Goal: Task Accomplishment & Management: Complete application form

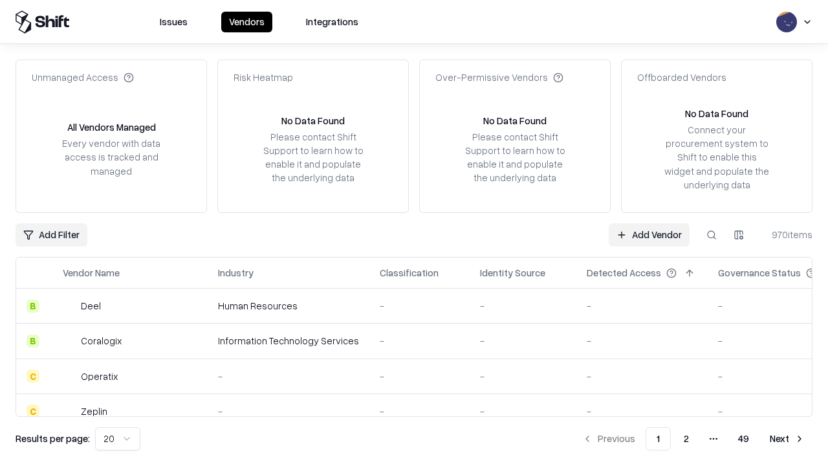
click at [649, 234] on link "Add Vendor" at bounding box center [649, 234] width 81 height 23
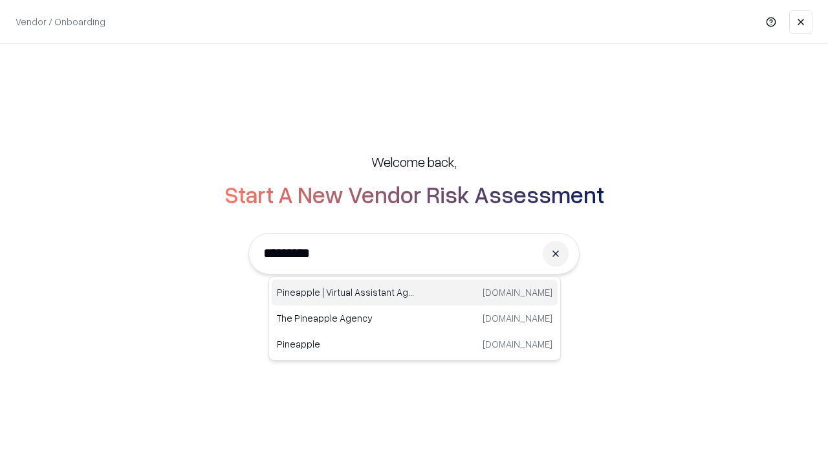
click at [415, 292] on div "Pineapple | Virtual Assistant Agency [DOMAIN_NAME]" at bounding box center [415, 293] width 286 height 26
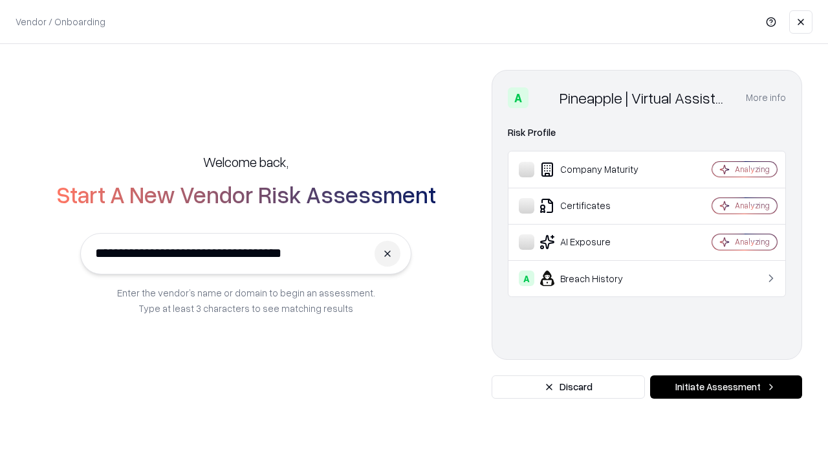
type input "**********"
click at [726, 387] on button "Initiate Assessment" at bounding box center [726, 386] width 152 height 23
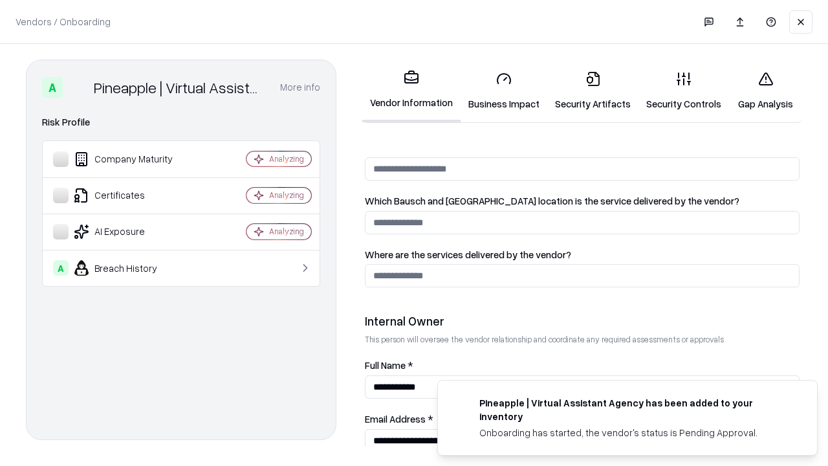
scroll to position [670, 0]
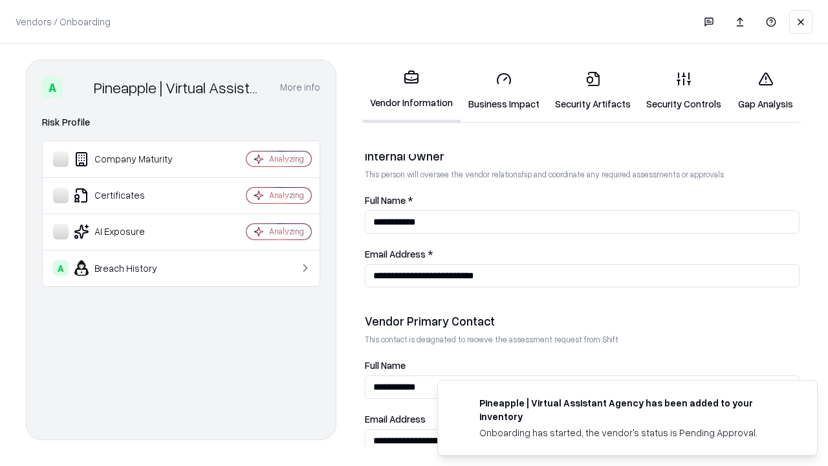
click at [504, 91] on link "Business Impact" at bounding box center [504, 91] width 87 height 60
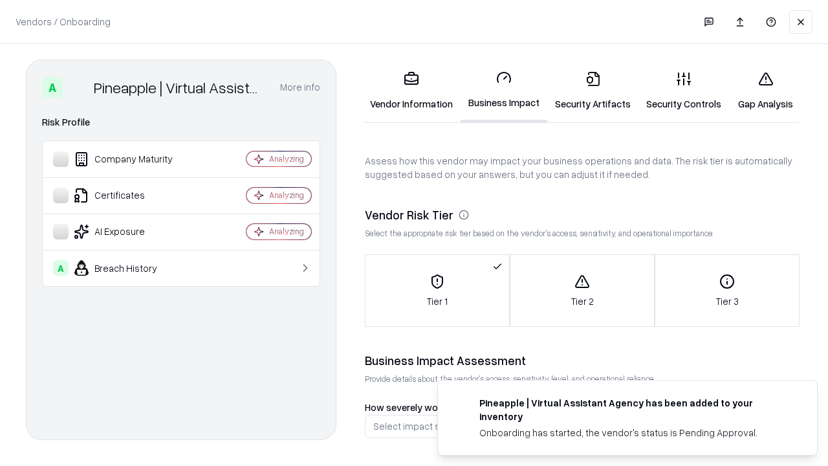
click at [593, 91] on link "Security Artifacts" at bounding box center [592, 91] width 91 height 60
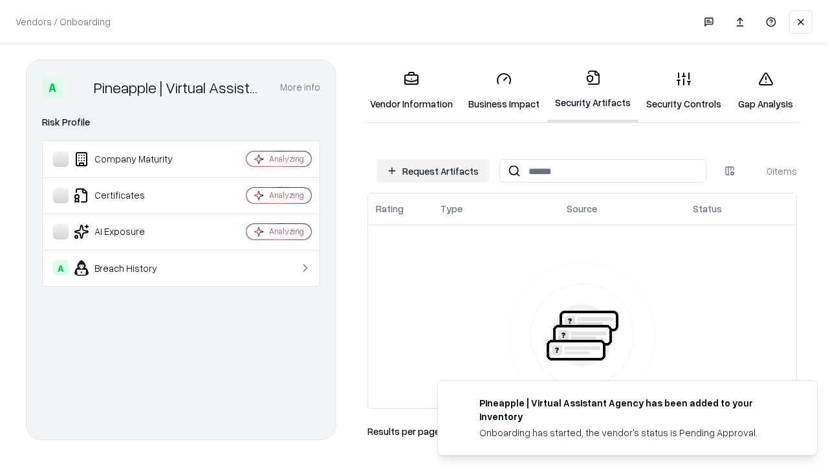
click at [433, 171] on button "Request Artifacts" at bounding box center [433, 170] width 113 height 23
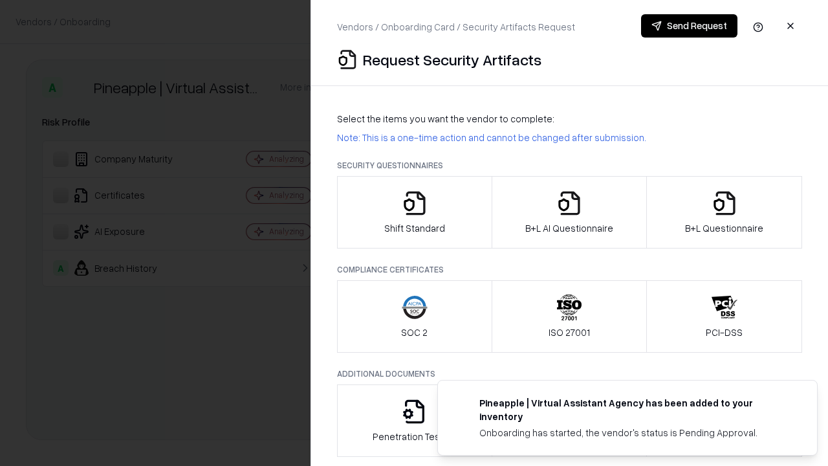
click at [414, 212] on icon "button" at bounding box center [415, 203] width 26 height 26
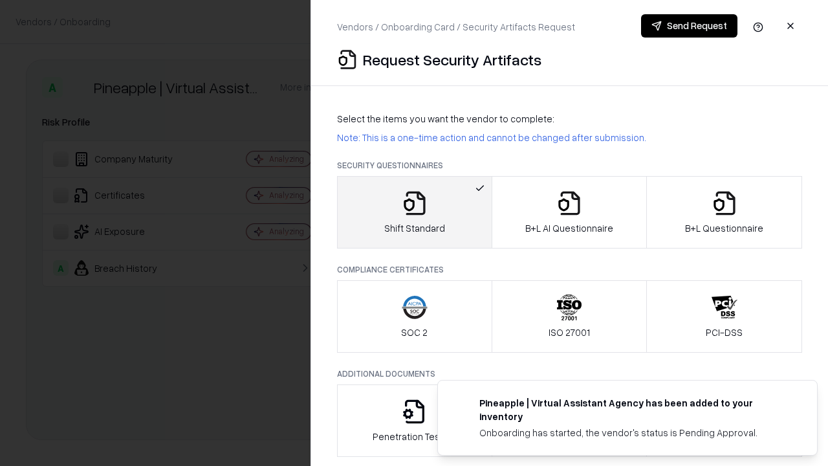
click at [689, 26] on button "Send Request" at bounding box center [689, 25] width 96 height 23
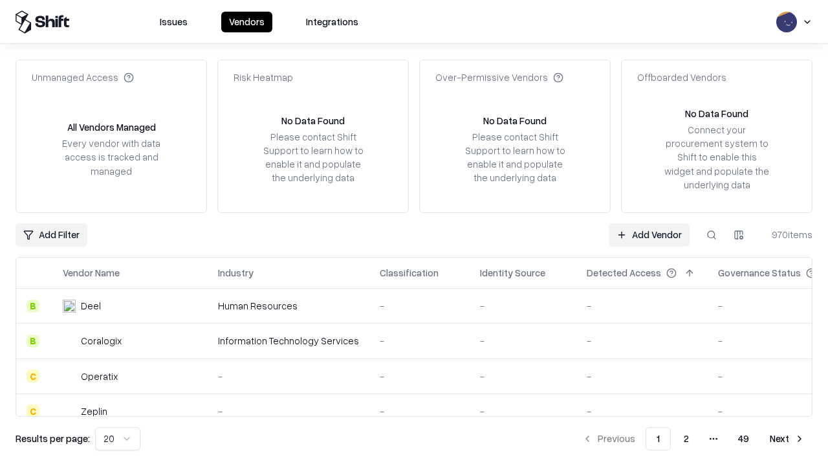
click at [712, 234] on button at bounding box center [711, 234] width 23 height 23
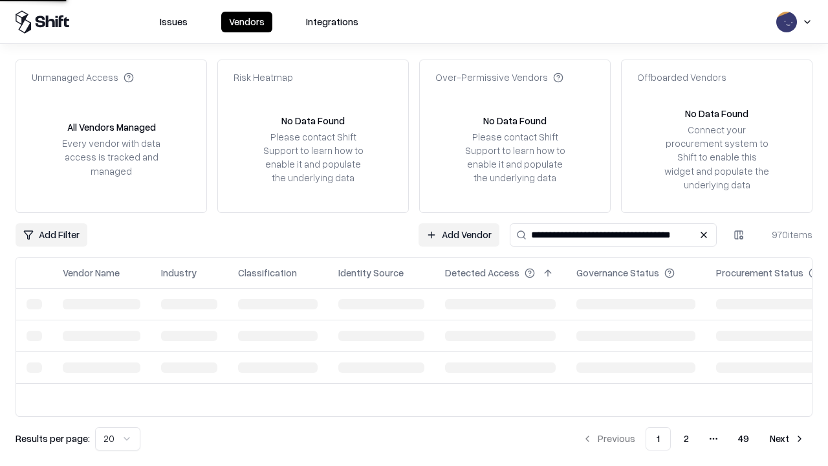
type input "**********"
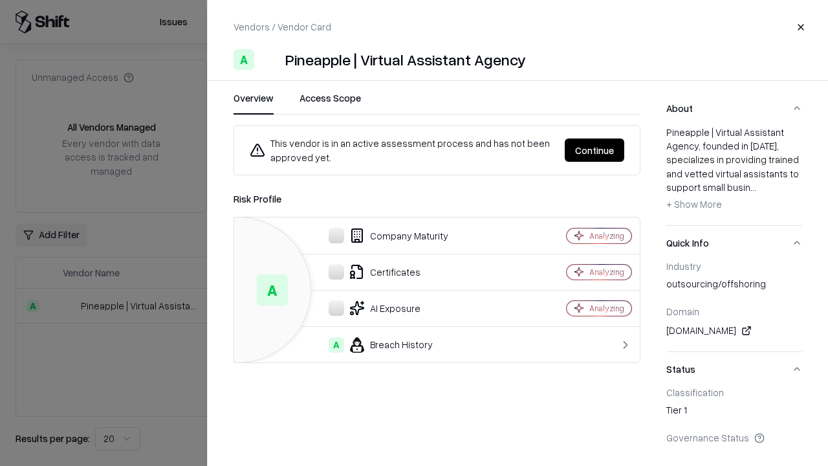
click at [595, 150] on button "Continue" at bounding box center [595, 149] width 60 height 23
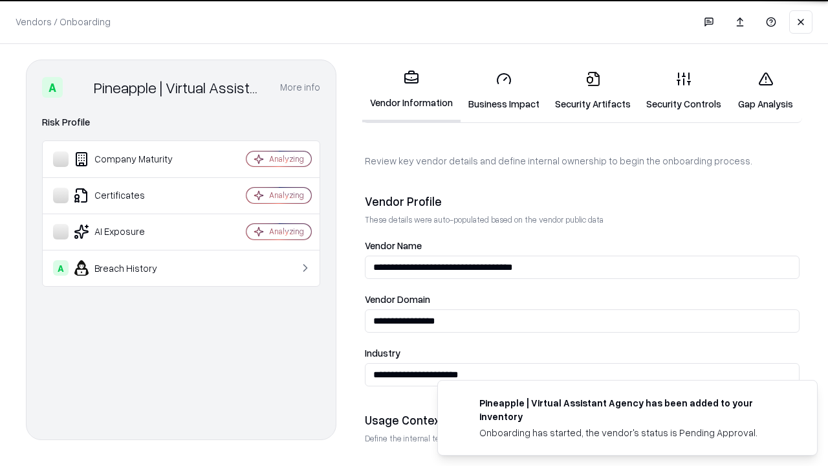
click at [593, 91] on link "Security Artifacts" at bounding box center [592, 91] width 91 height 60
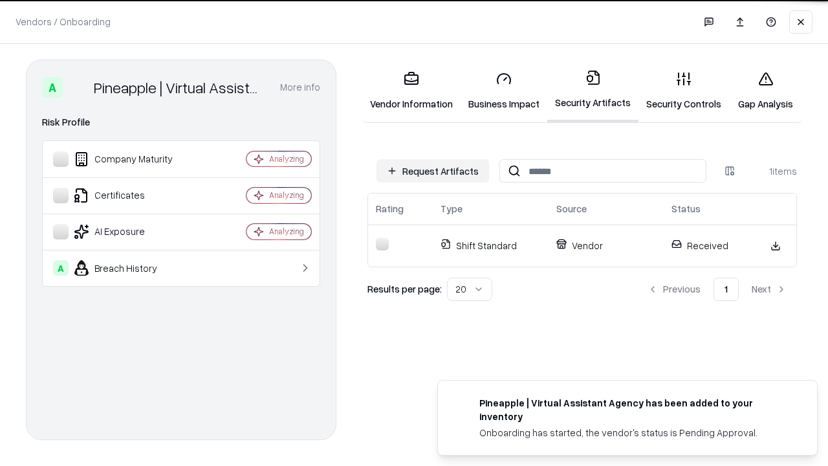
click at [684, 91] on link "Security Controls" at bounding box center [684, 91] width 91 height 60
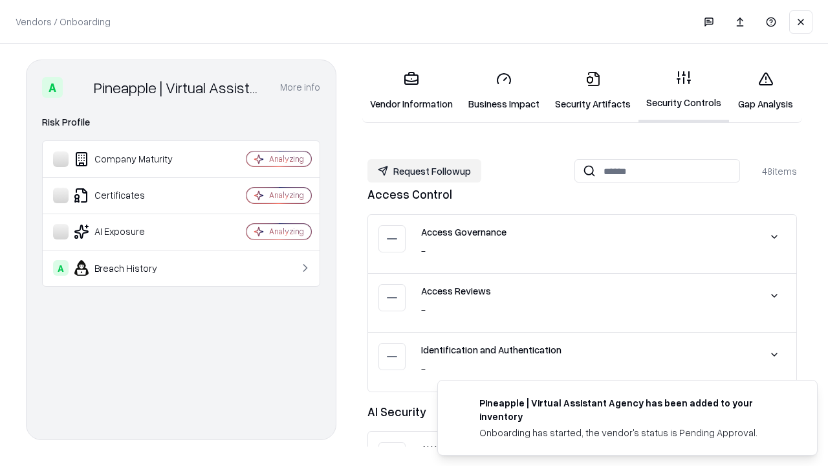
click at [424, 171] on button "Request Followup" at bounding box center [425, 170] width 114 height 23
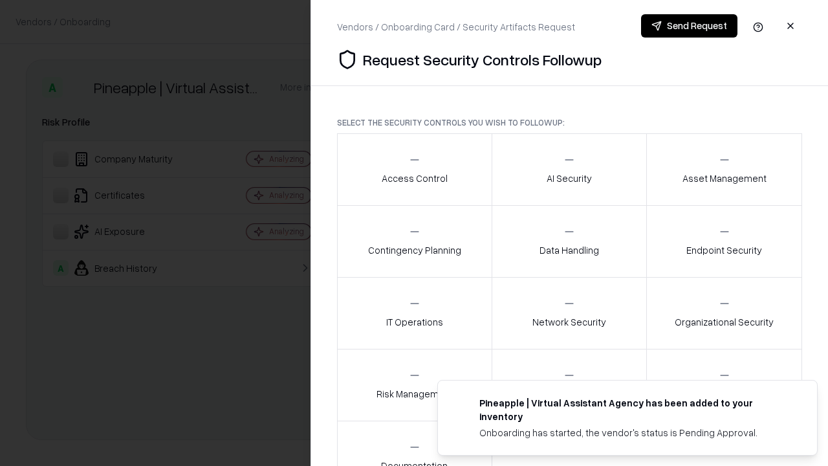
click at [414, 170] on div "Access Control" at bounding box center [415, 169] width 66 height 32
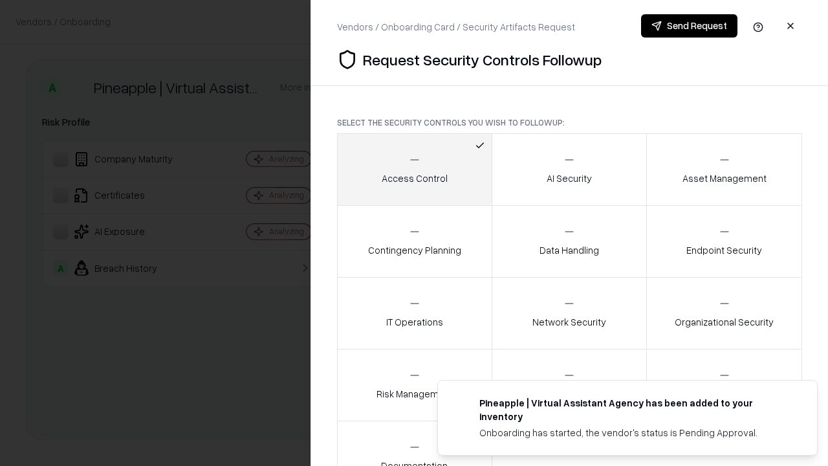
click at [689, 26] on button "Send Request" at bounding box center [689, 25] width 96 height 23
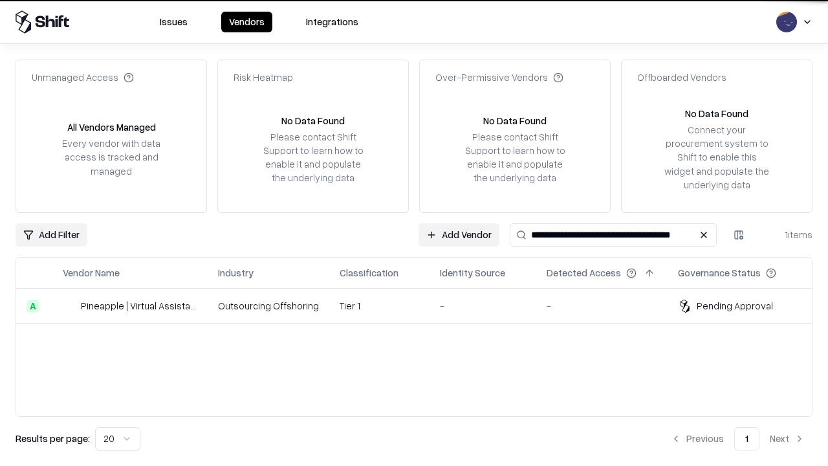
type input "**********"
click at [422, 305] on td "Tier 1" at bounding box center [379, 306] width 100 height 35
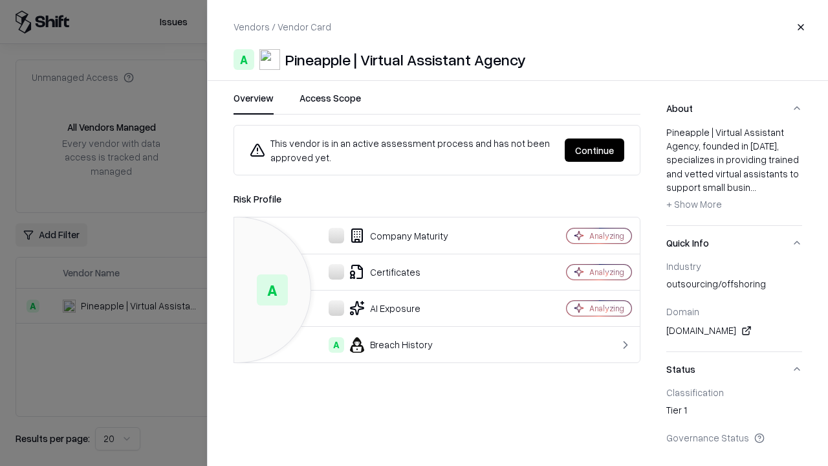
click at [595, 150] on button "Continue" at bounding box center [595, 149] width 60 height 23
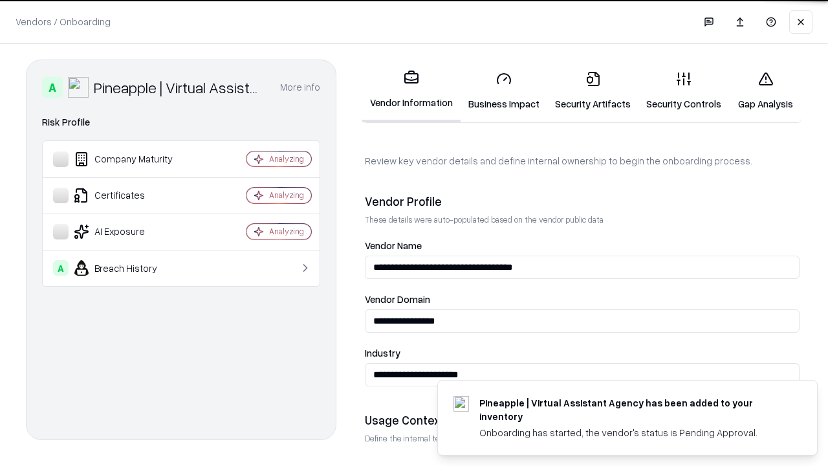
click at [765, 91] on link "Gap Analysis" at bounding box center [765, 91] width 73 height 60
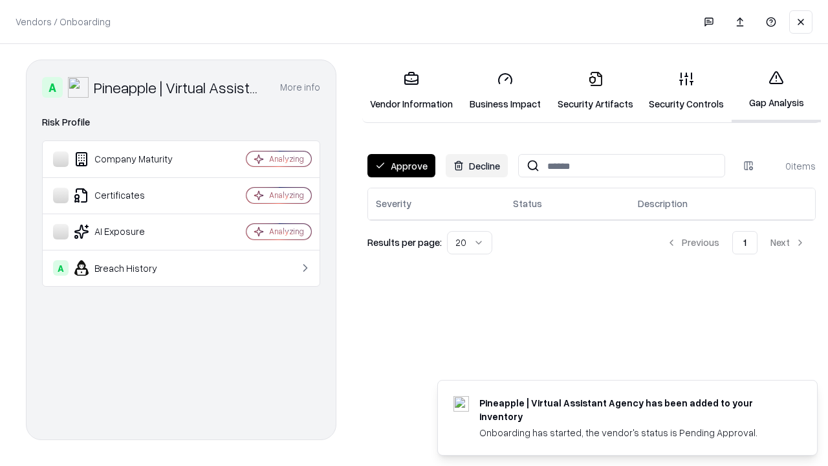
click at [401, 166] on button "Approve" at bounding box center [402, 165] width 68 height 23
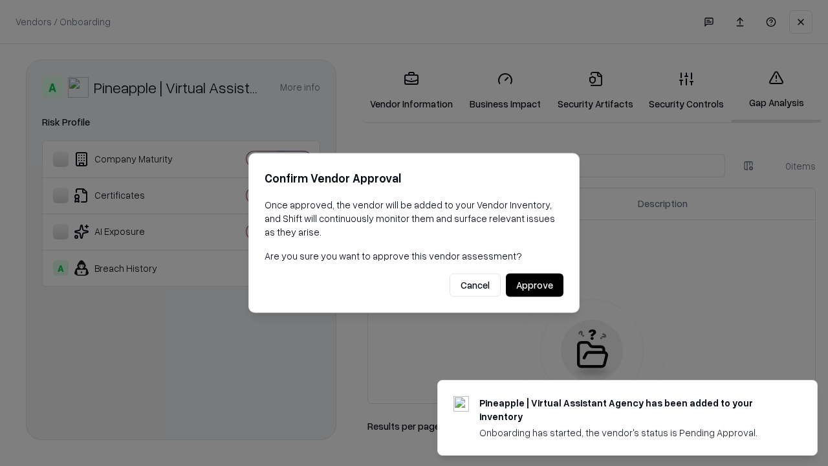
click at [534, 285] on button "Approve" at bounding box center [535, 285] width 58 height 23
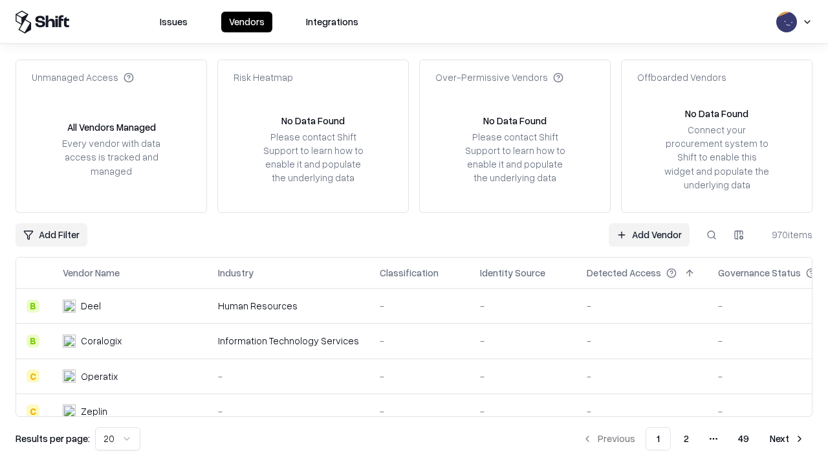
type input "**********"
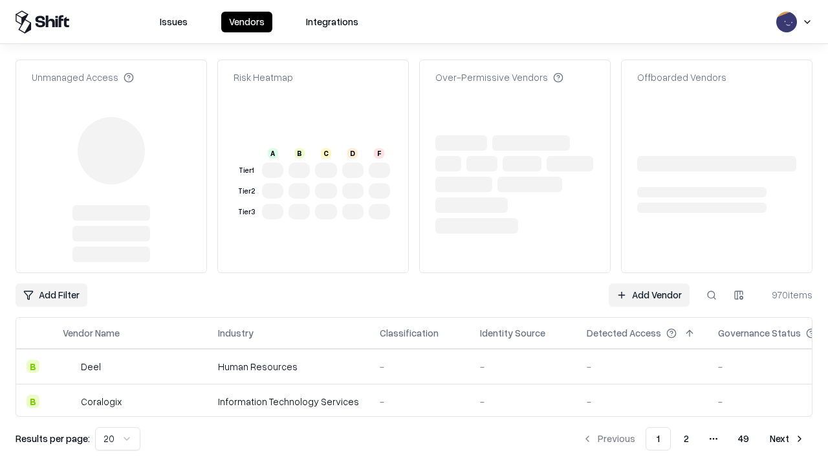
click at [649, 295] on link "Add Vendor" at bounding box center [649, 294] width 81 height 23
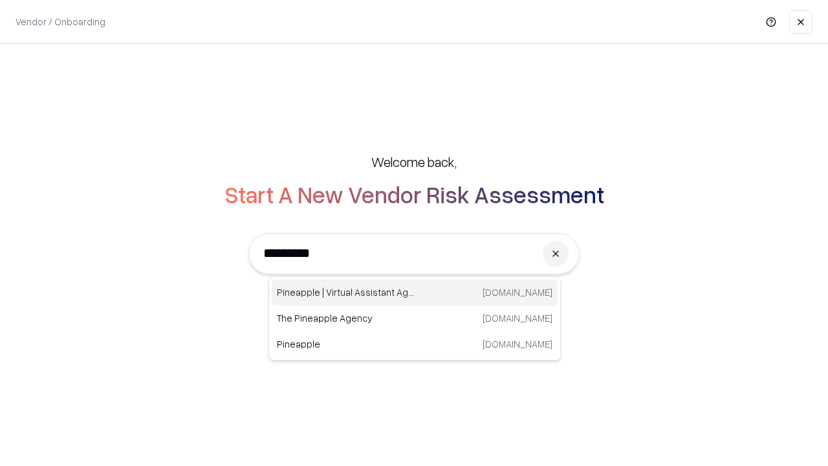
click at [415, 292] on div "Pineapple | Virtual Assistant Agency [DOMAIN_NAME]" at bounding box center [415, 293] width 286 height 26
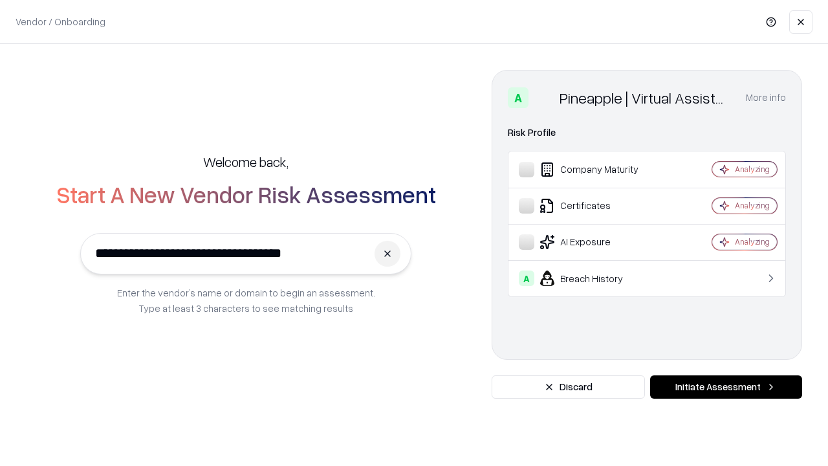
type input "**********"
click at [726, 387] on button "Initiate Assessment" at bounding box center [726, 386] width 152 height 23
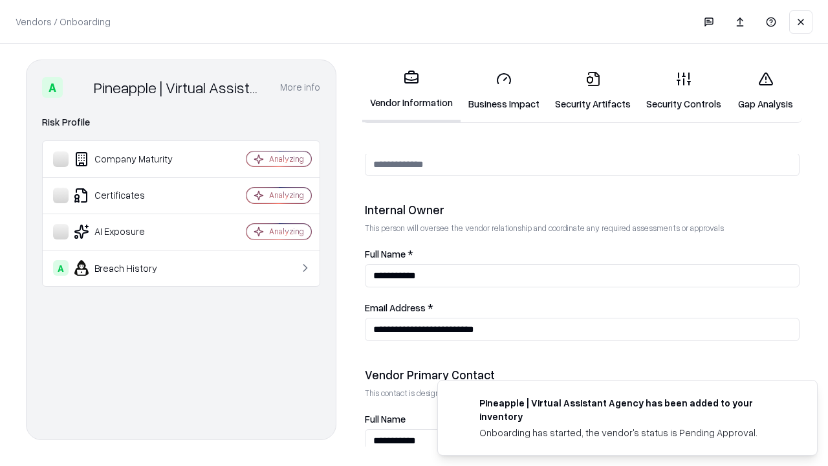
scroll to position [670, 0]
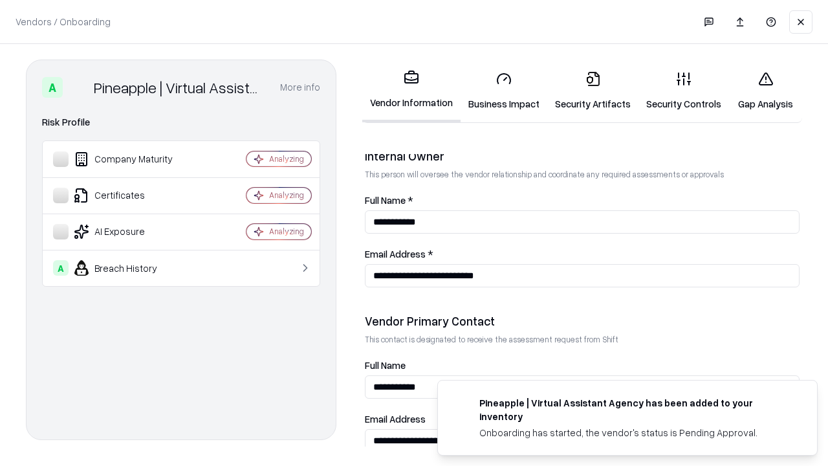
click at [765, 91] on link "Gap Analysis" at bounding box center [765, 91] width 73 height 60
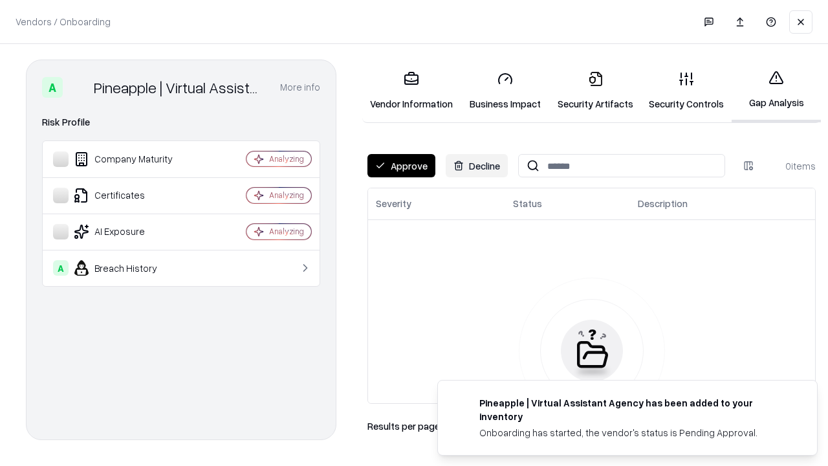
click at [401, 166] on button "Approve" at bounding box center [402, 165] width 68 height 23
